Goal: Transaction & Acquisition: Download file/media

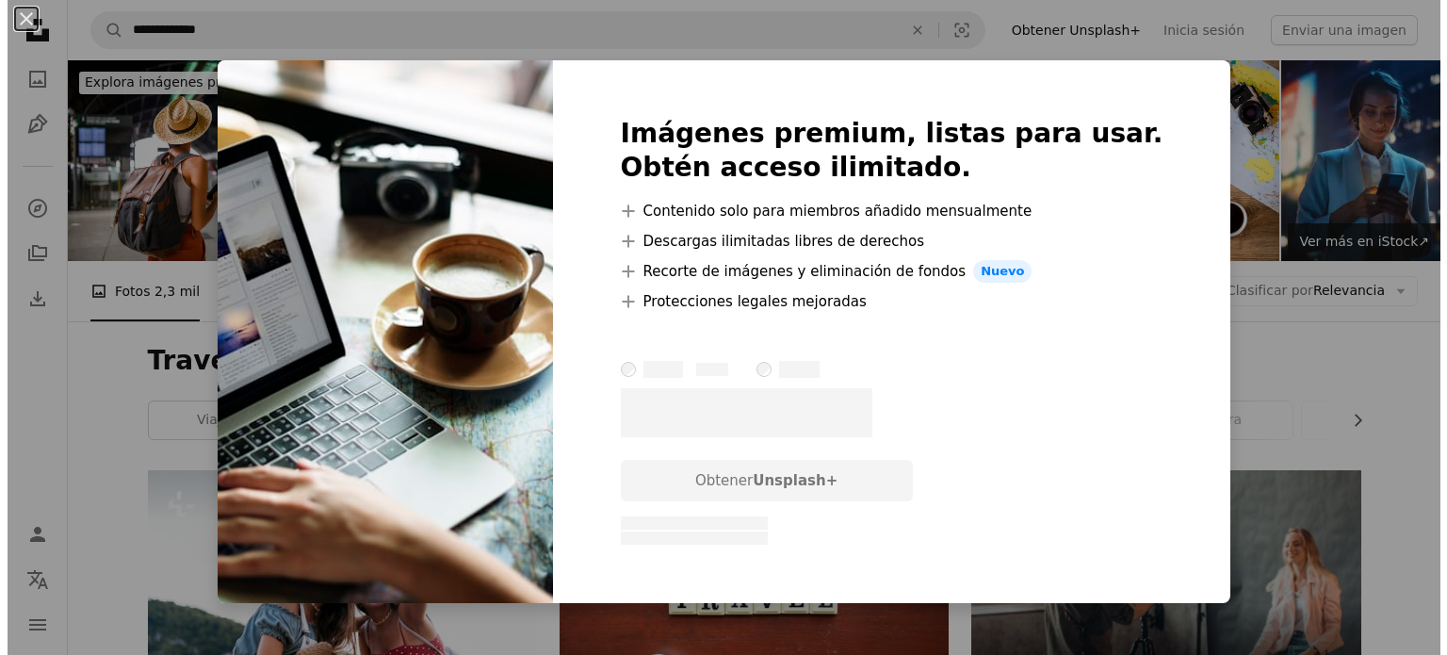
scroll to position [866, 0]
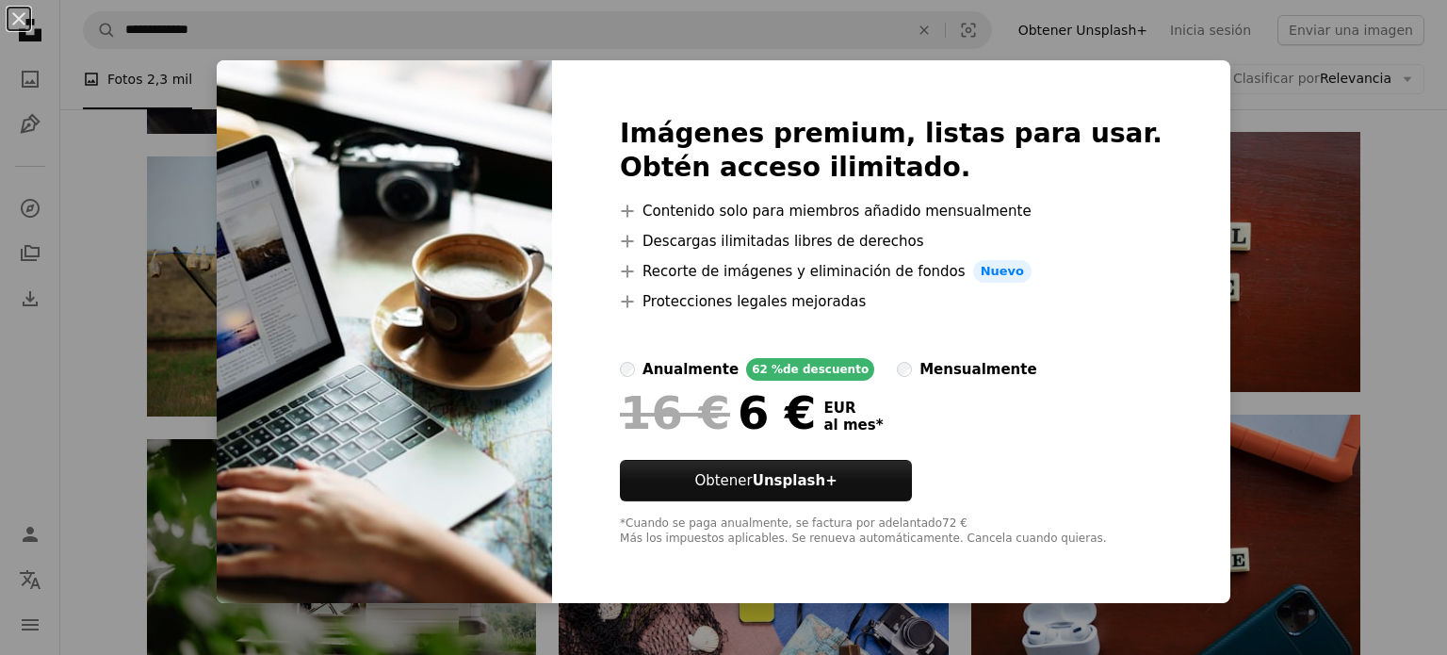
click at [1216, 136] on div "An X shape Imágenes premium, listas para usar. Obtén acceso ilimitado. A plus s…" at bounding box center [723, 327] width 1447 height 655
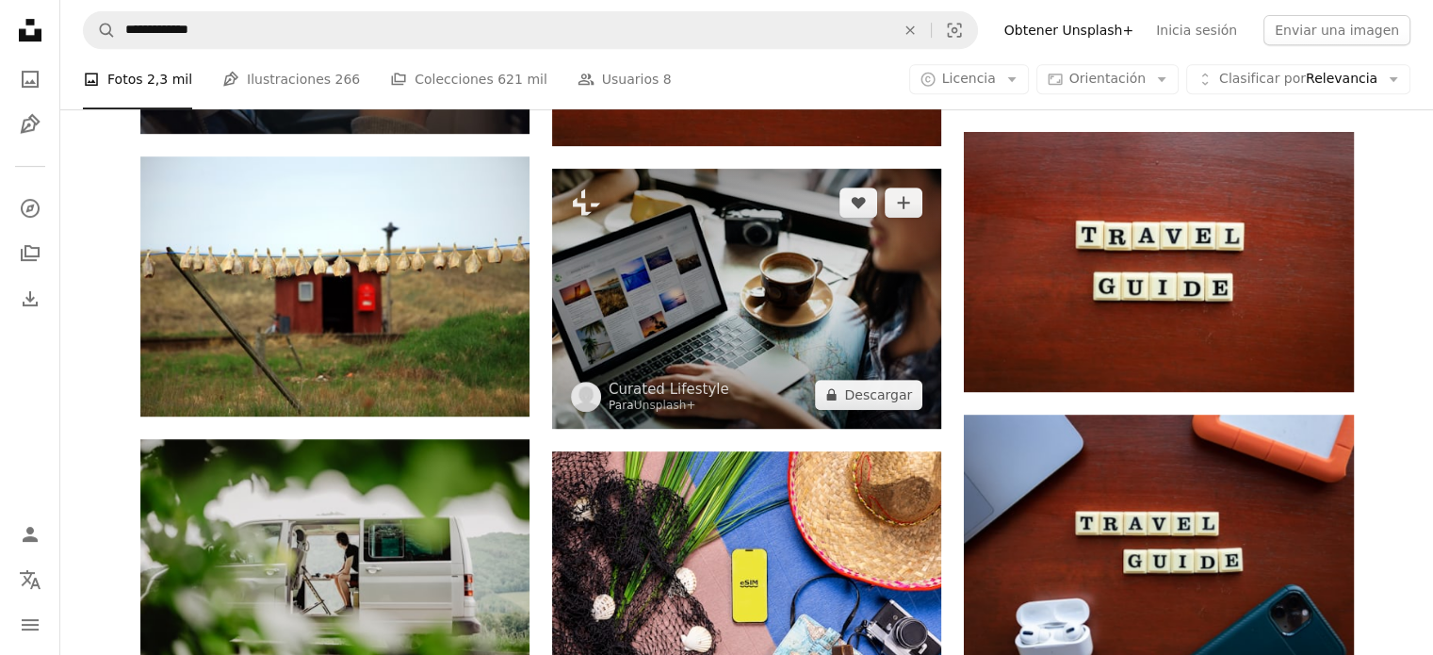
click at [689, 251] on img at bounding box center [746, 299] width 389 height 260
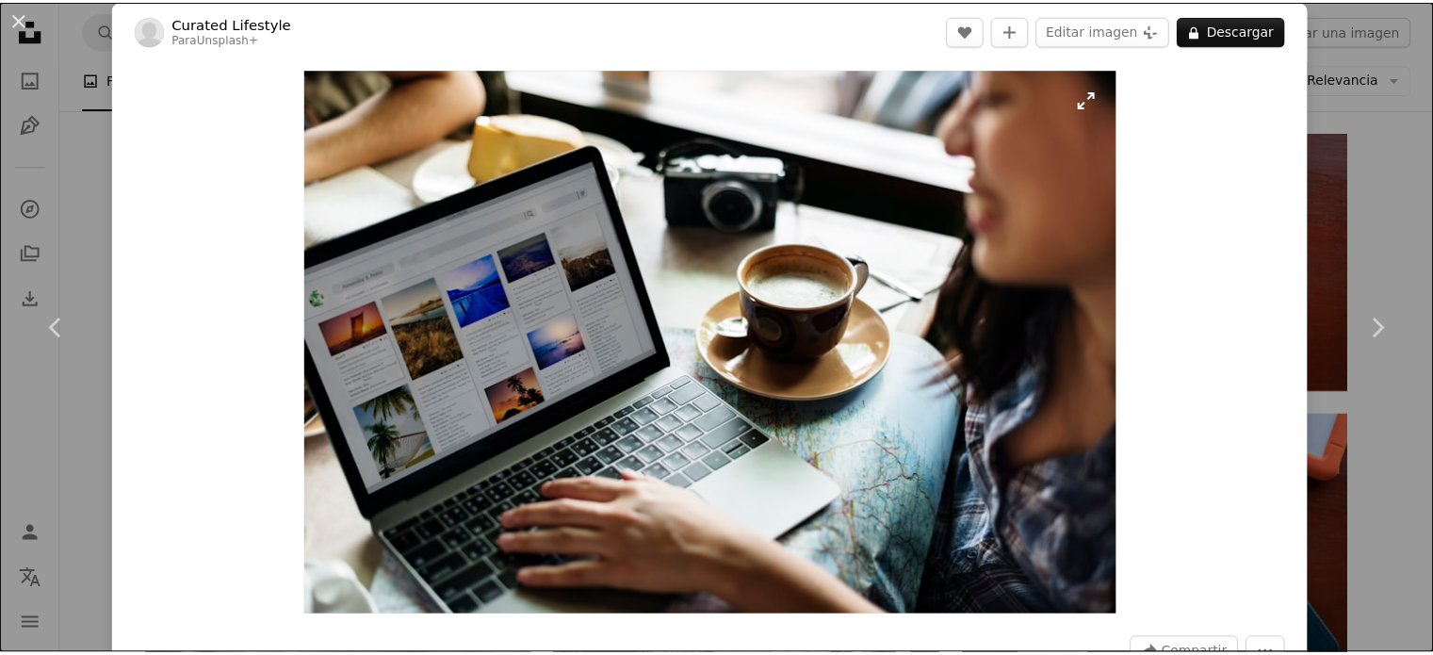
scroll to position [14, 0]
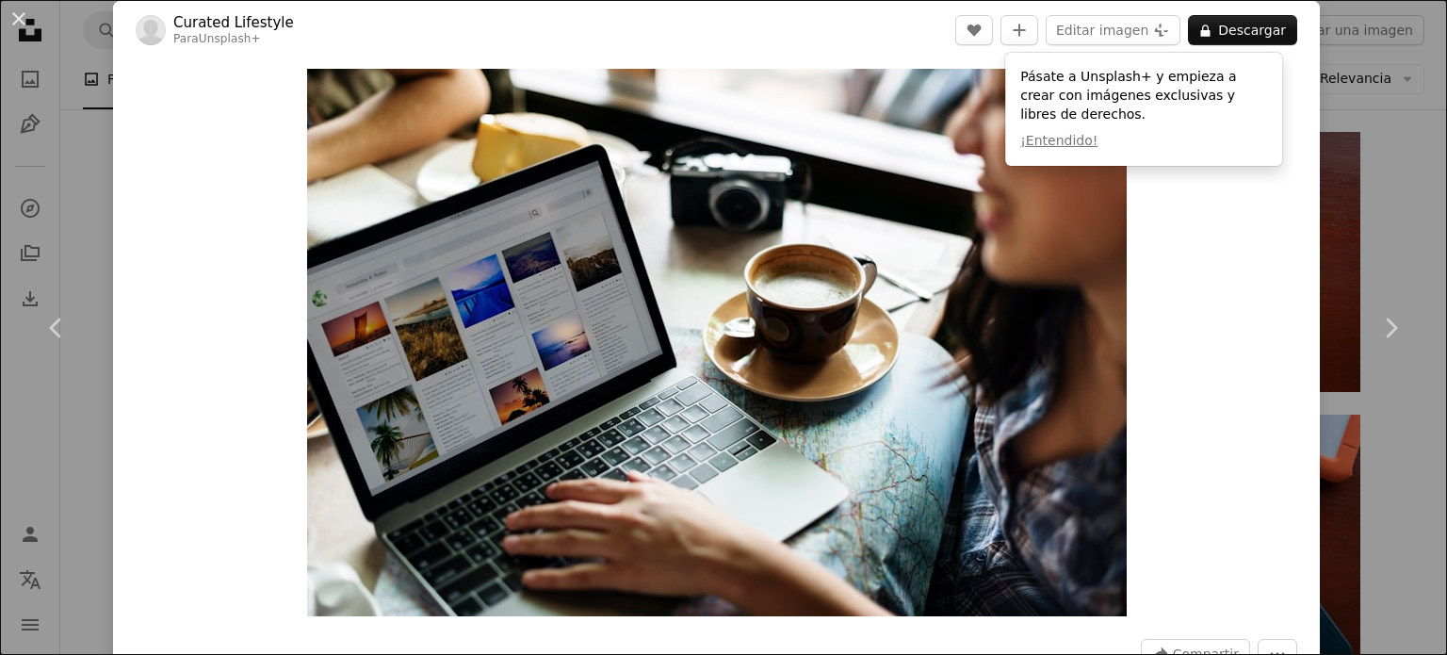
click at [1177, 123] on div "Pásate a Unsplash+ y empieza a crear con imágenes exclusivas y libres de derech…" at bounding box center [1143, 109] width 277 height 113
click at [1183, 221] on div "Zoom in" at bounding box center [716, 342] width 1207 height 566
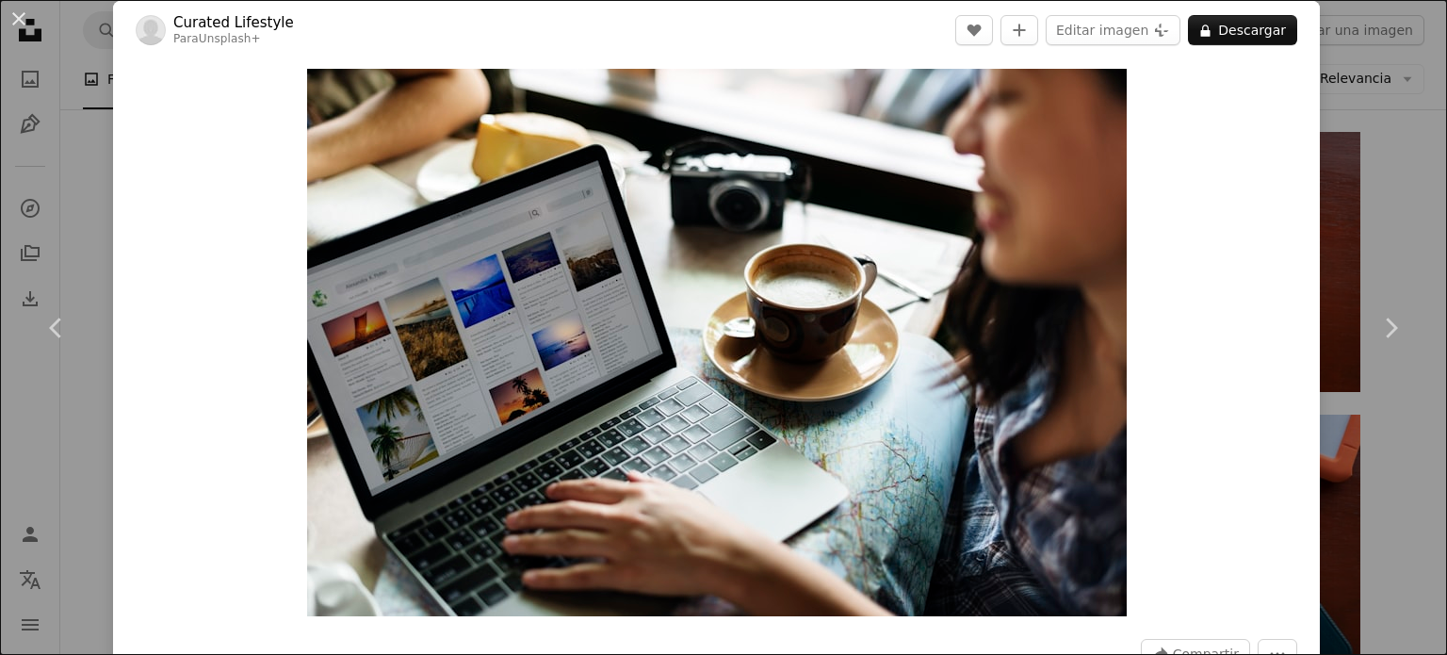
click at [1329, 229] on div "An X shape Chevron left Chevron right Curated Lifestyle Para Unsplash+ A heart …" at bounding box center [723, 327] width 1447 height 655
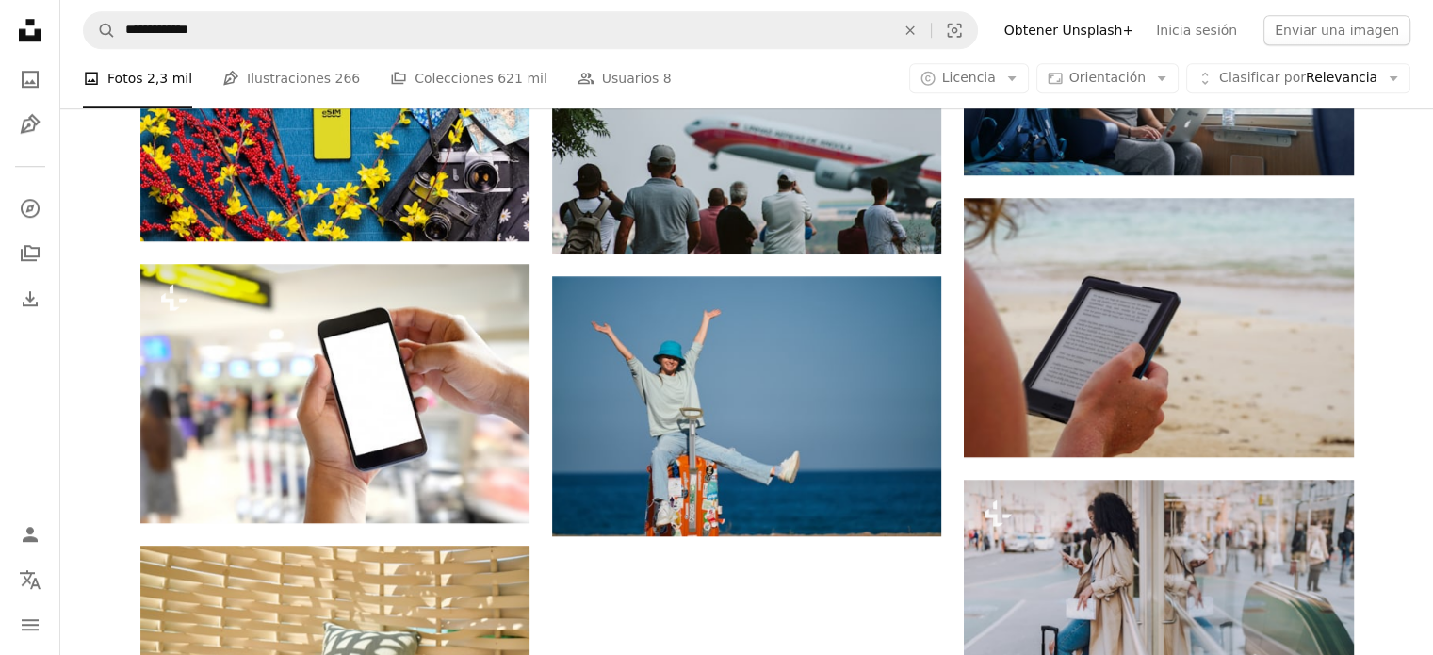
scroll to position [1605, 0]
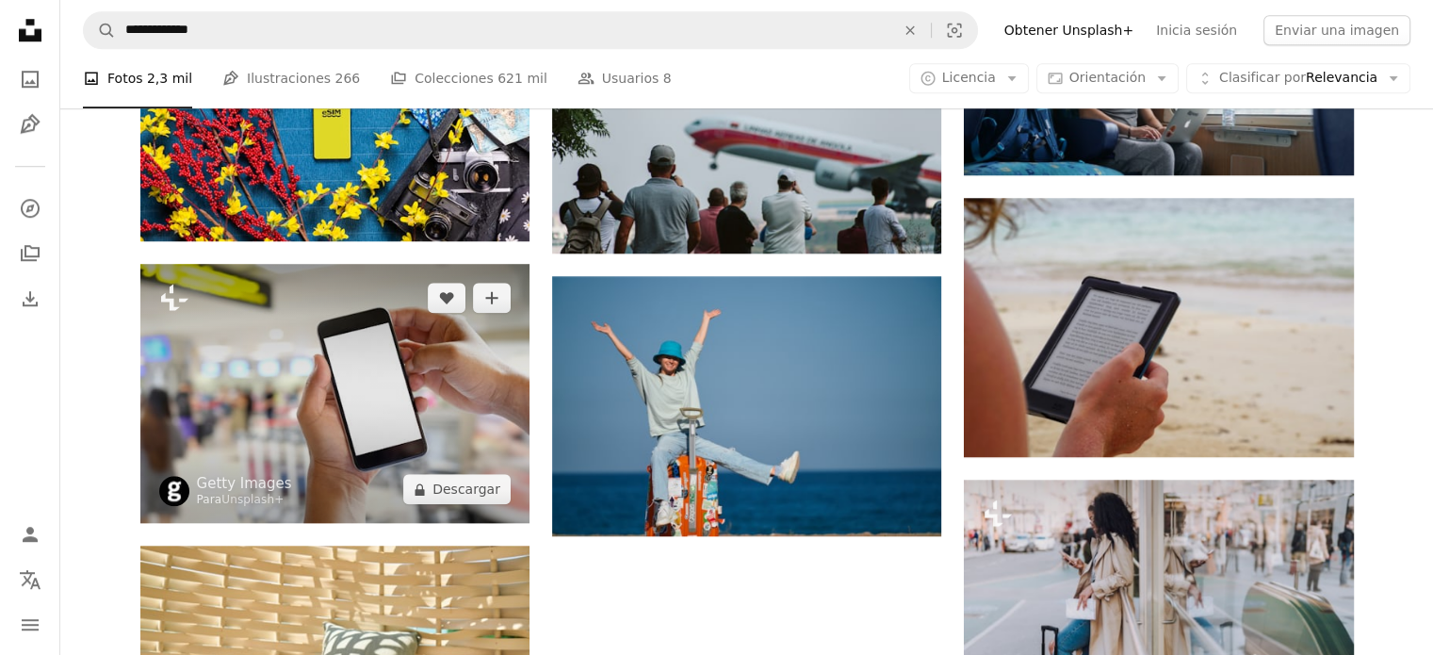
click at [426, 395] on img at bounding box center [334, 393] width 389 height 259
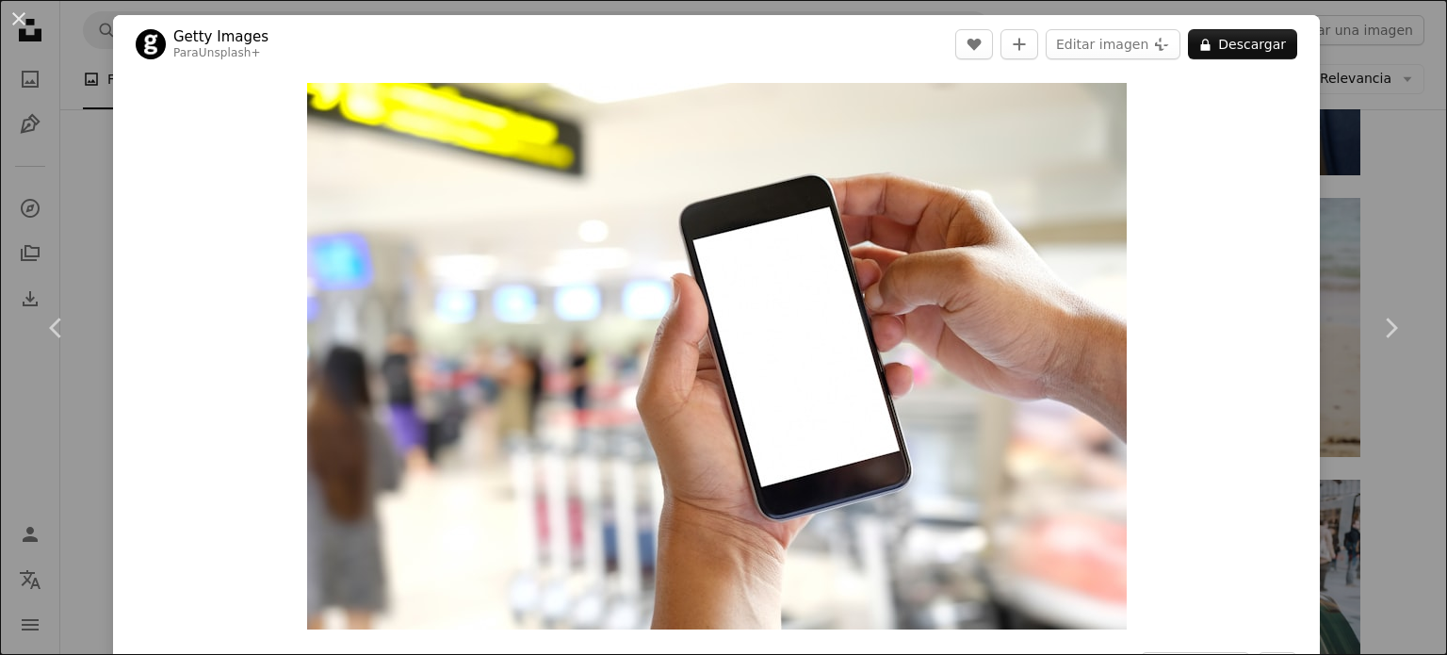
click at [1353, 147] on div "An X shape Chevron left Chevron right Getty Images Para Unsplash+ A heart A plu…" at bounding box center [723, 327] width 1447 height 655
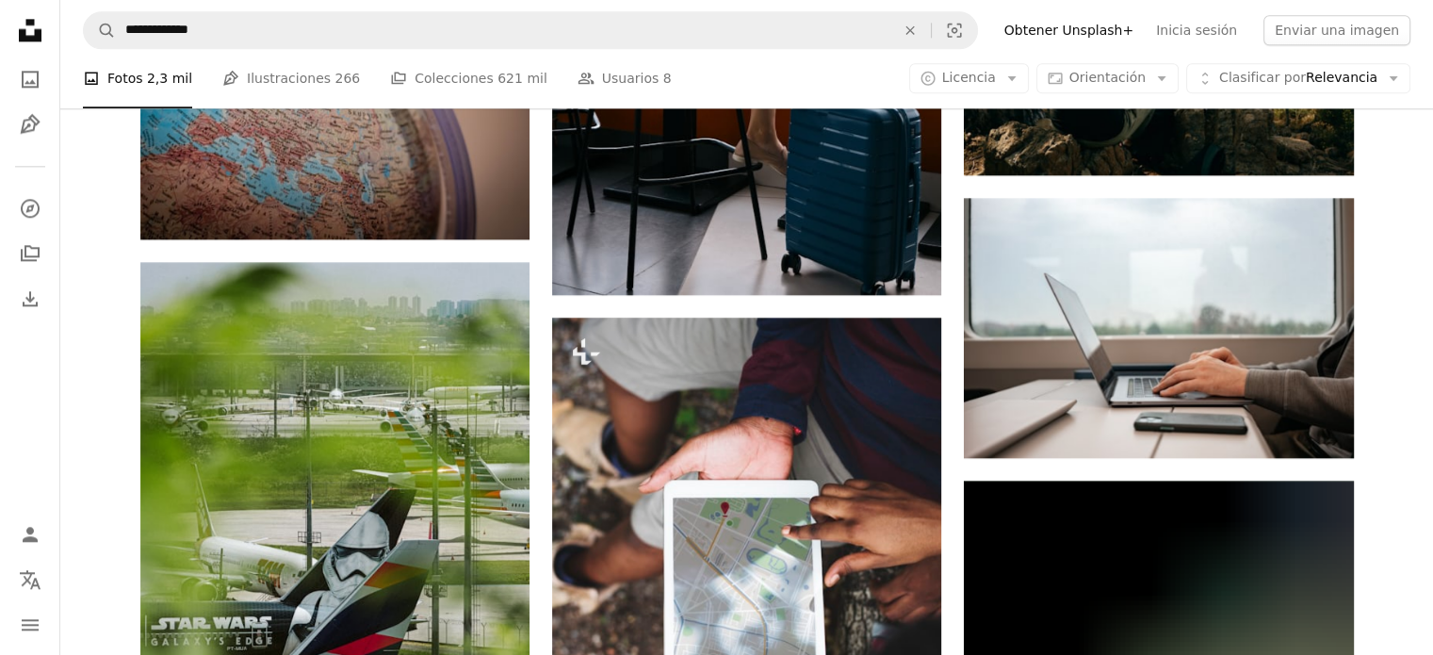
scroll to position [2455, 0]
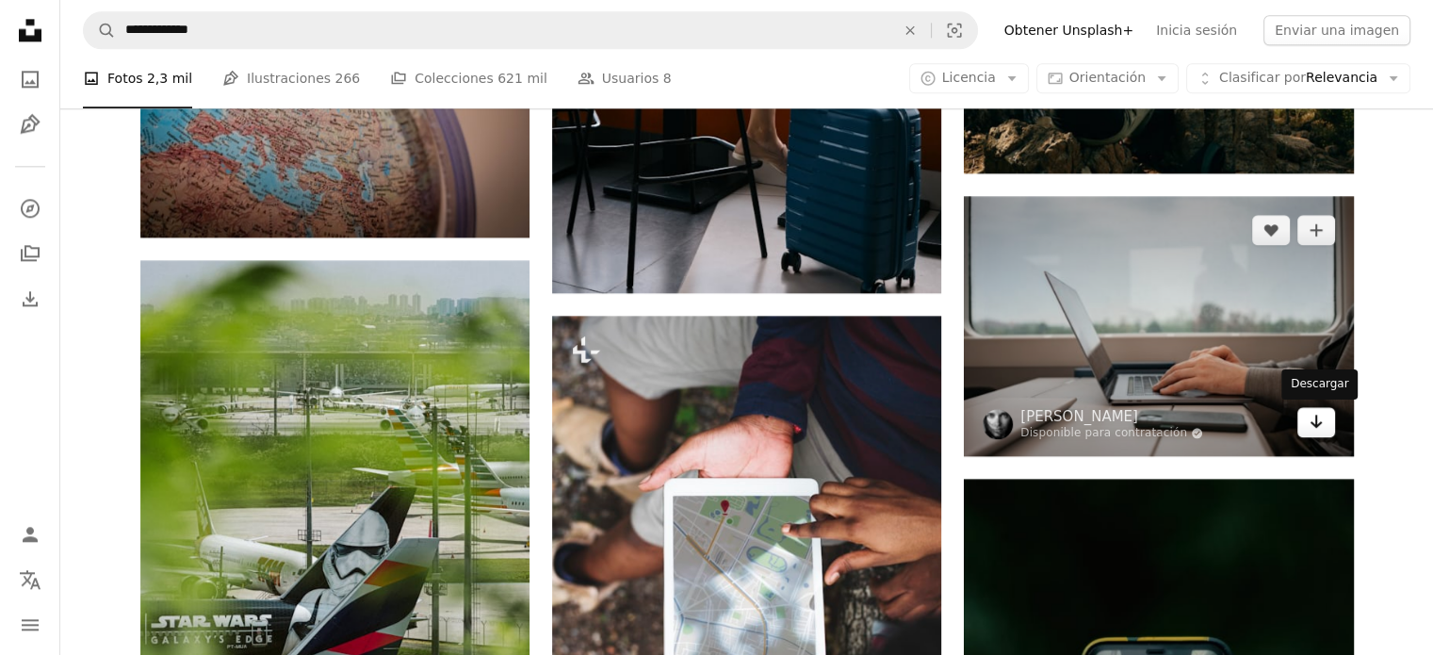
click at [1321, 420] on icon "Arrow pointing down" at bounding box center [1315, 421] width 15 height 23
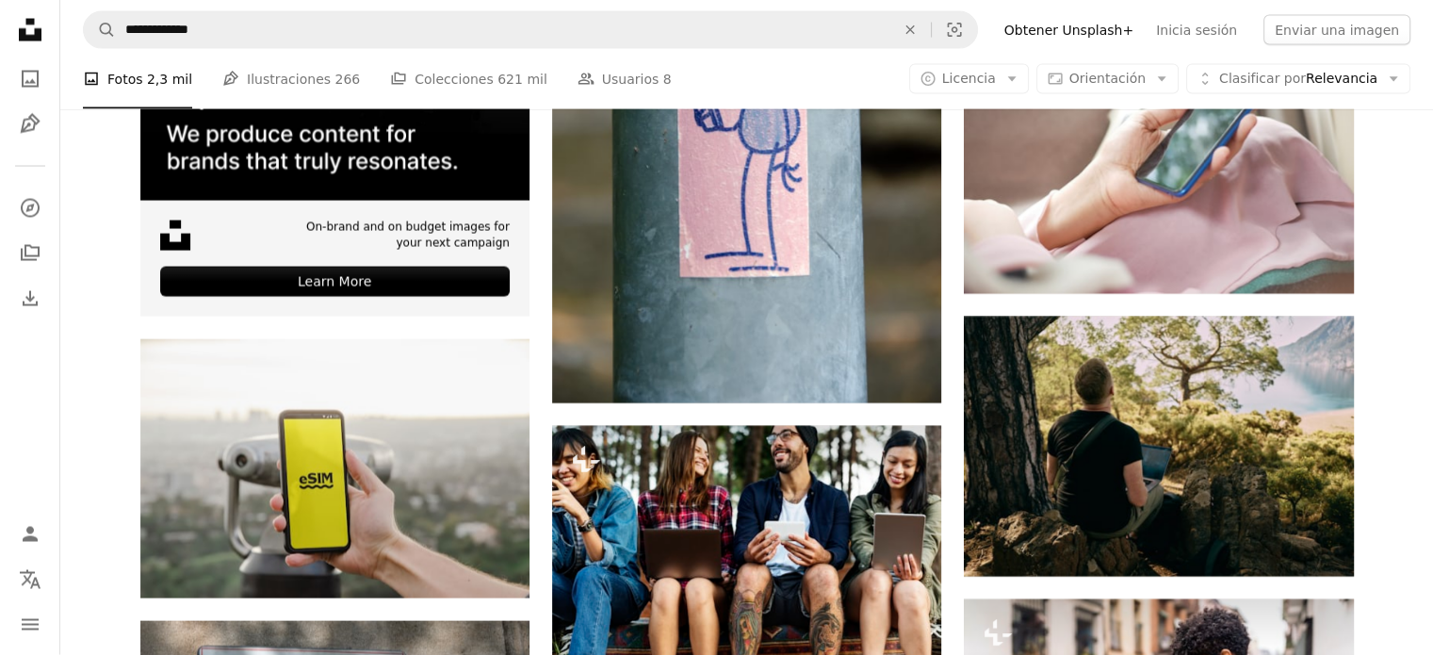
scroll to position [3800, 0]
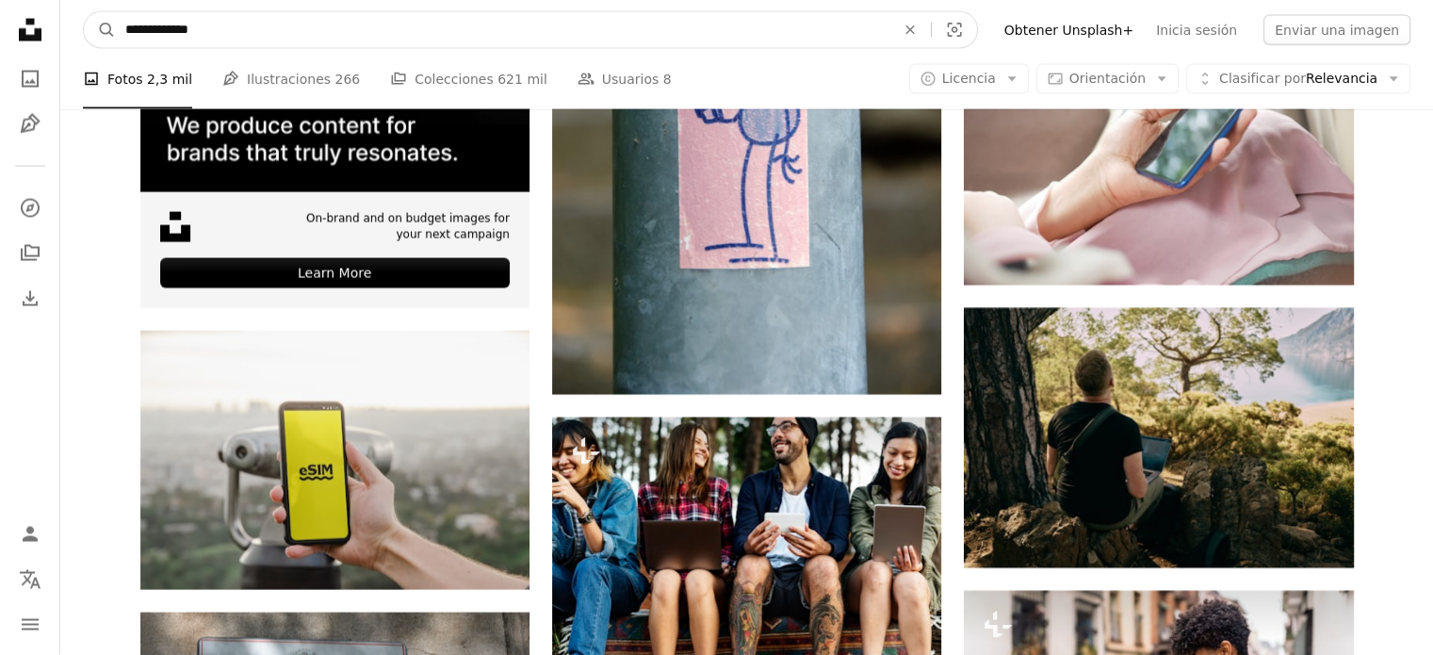
click at [251, 45] on input "**********" at bounding box center [502, 30] width 773 height 36
type input "**********"
click at [84, 12] on button "A magnifying glass" at bounding box center [100, 30] width 32 height 36
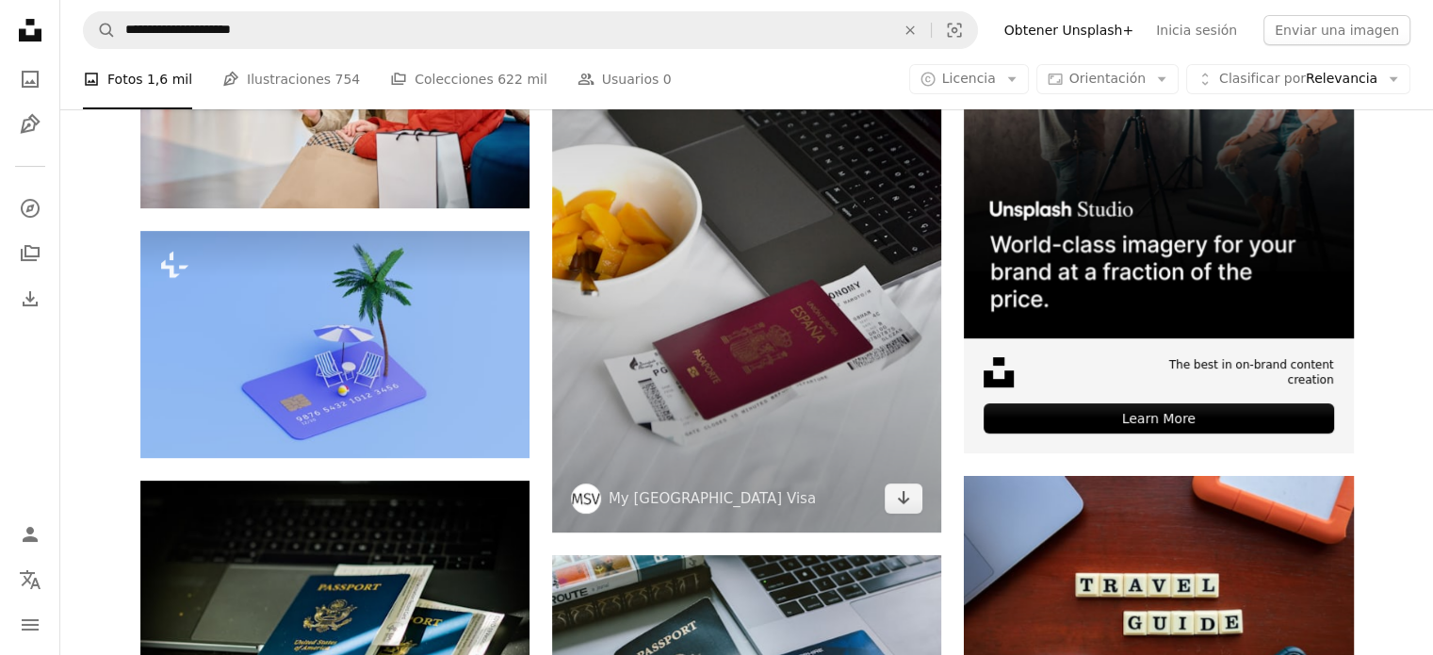
scroll to position [520, 0]
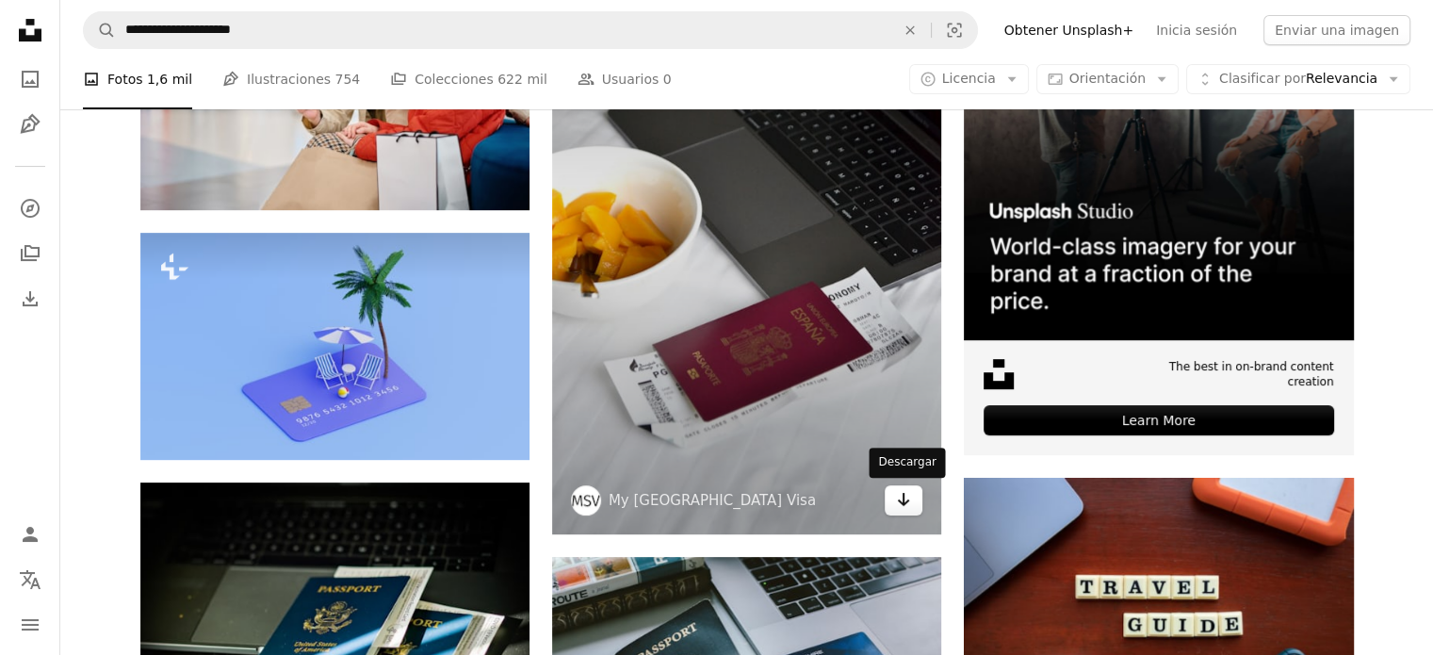
click at [907, 495] on icon "Arrow pointing down" at bounding box center [903, 499] width 15 height 23
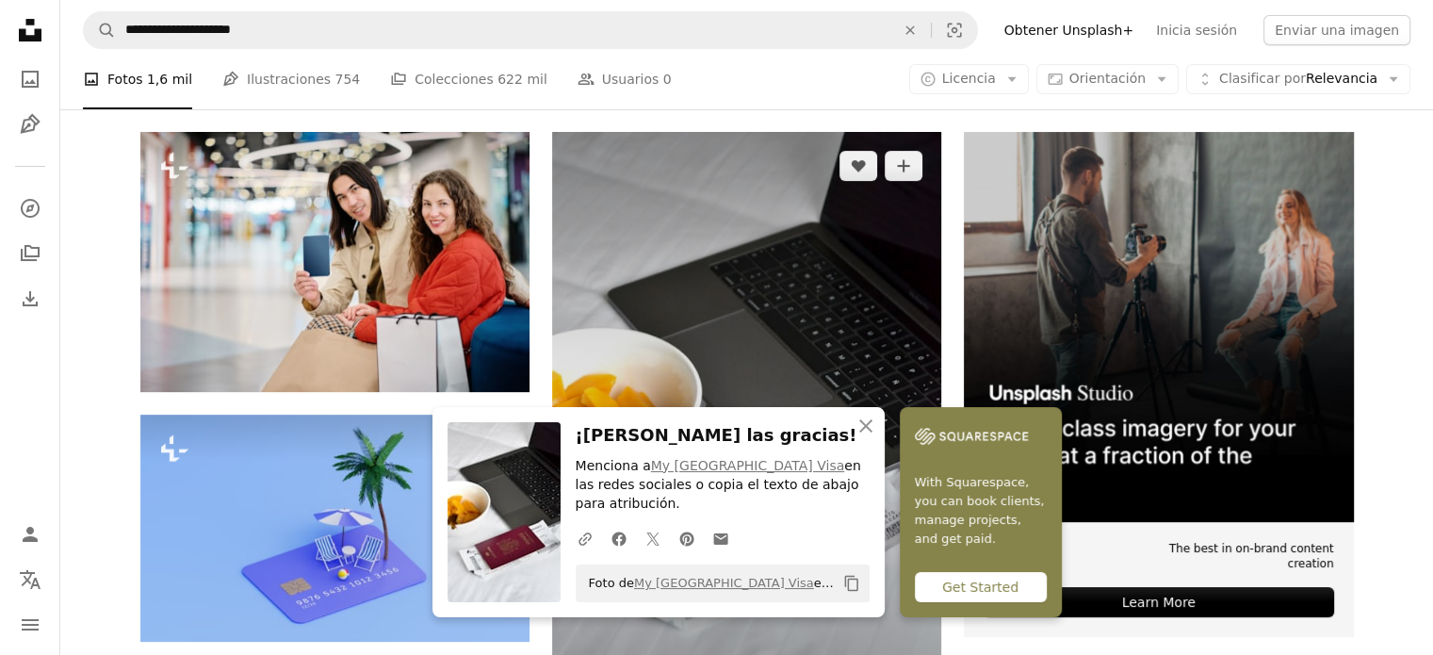
scroll to position [274, 0]
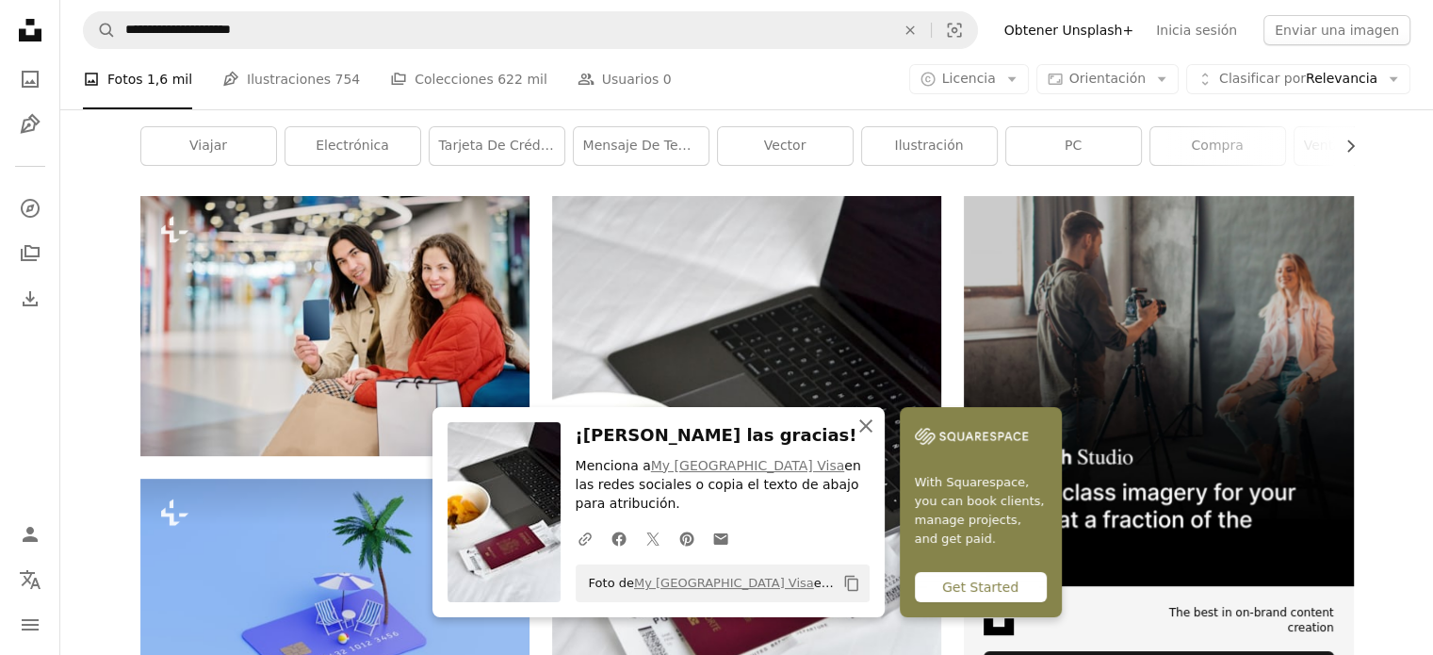
click at [864, 437] on icon "An X shape" at bounding box center [865, 425] width 23 height 23
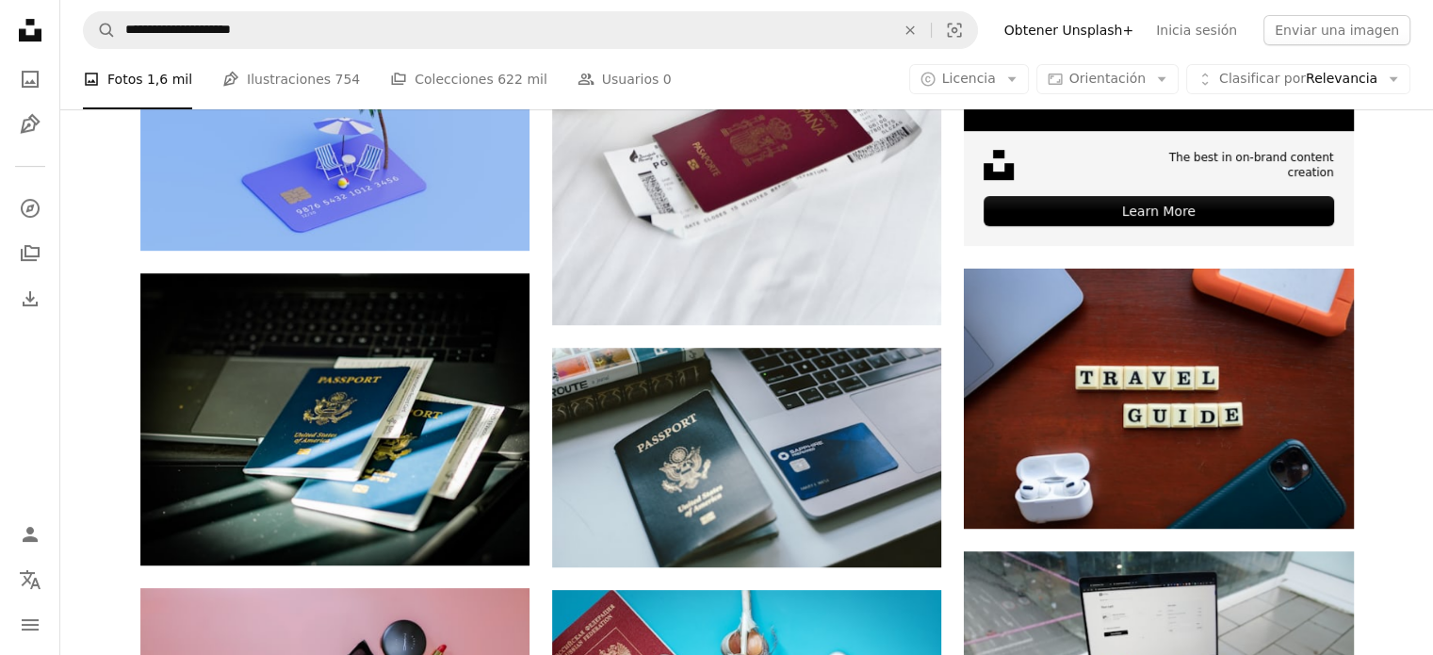
scroll to position [723, 0]
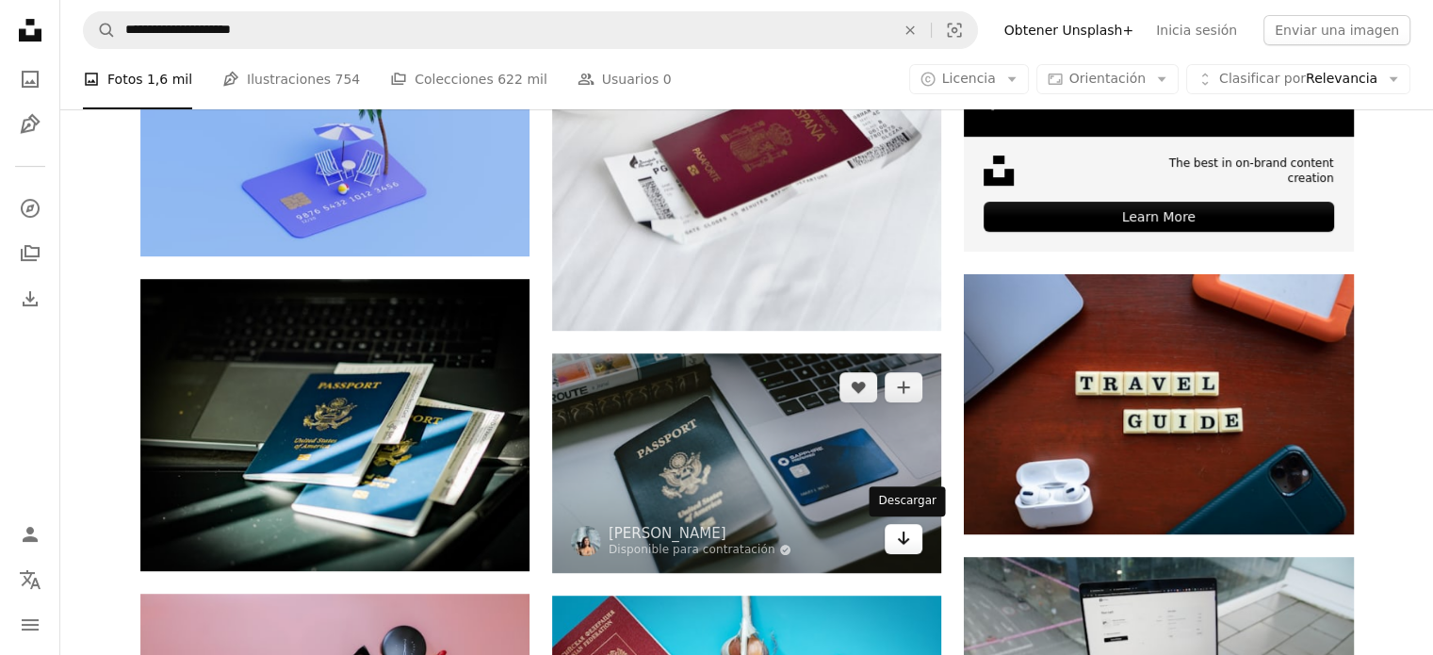
click at [907, 543] on icon "Arrow pointing down" at bounding box center [903, 538] width 15 height 23
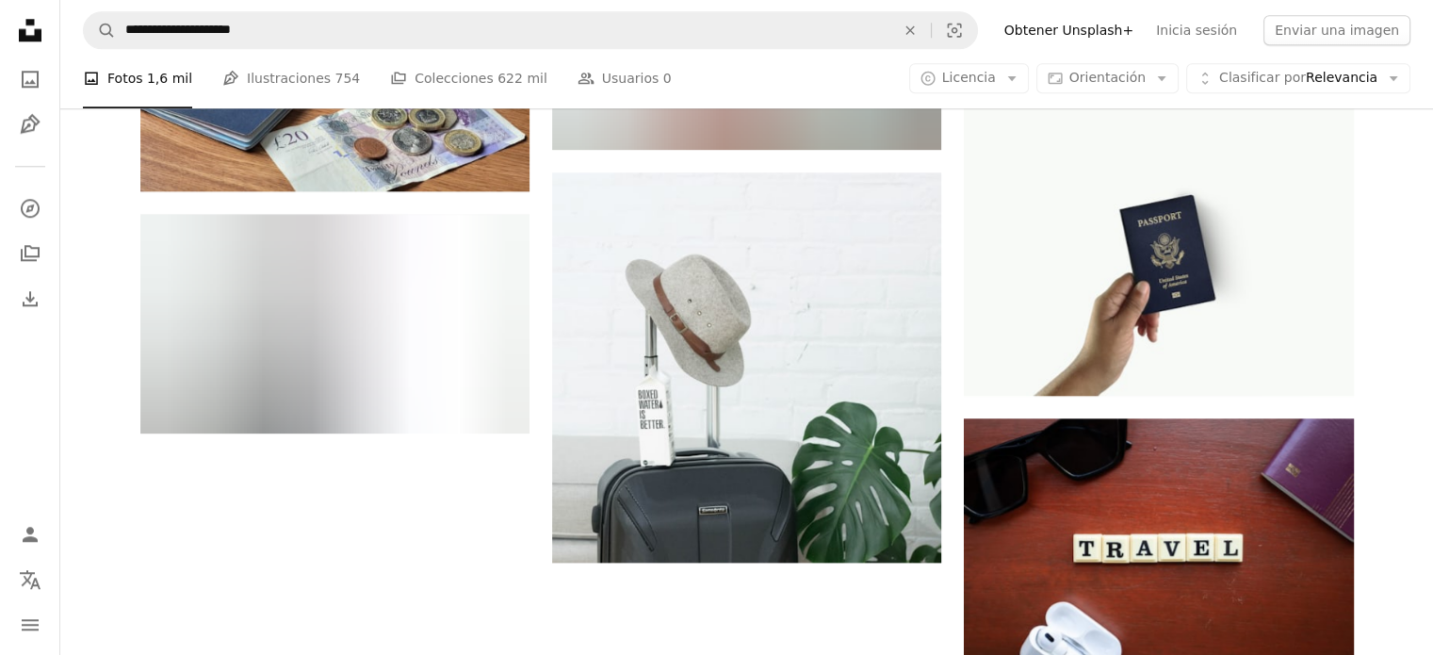
scroll to position [2004, 0]
